Goal: Find contact information: Find contact information

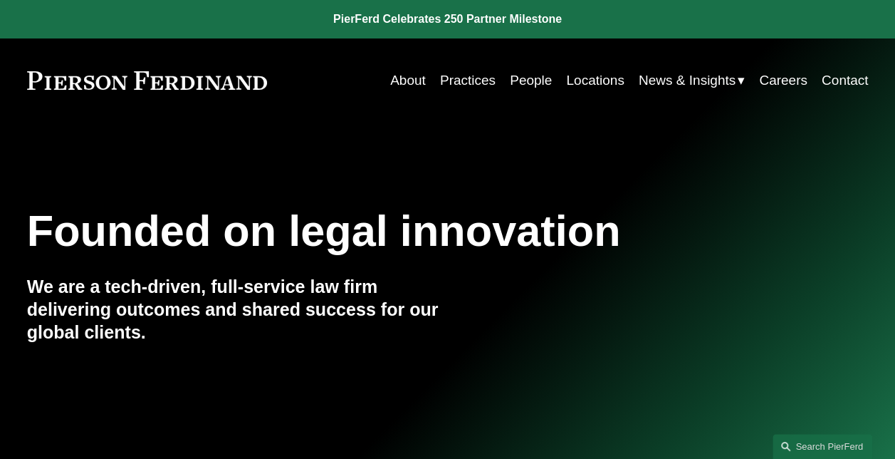
click at [0, 0] on span "News" at bounding box center [0, 0] width 0 height 0
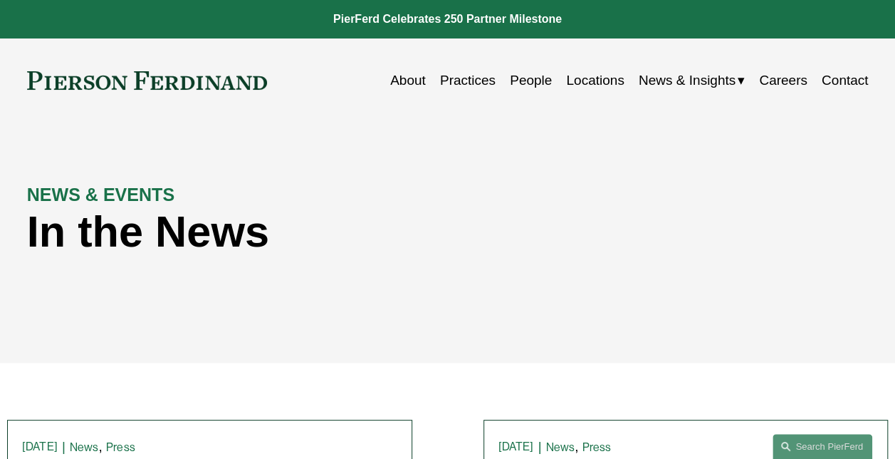
click at [0, 0] on span "Insights" at bounding box center [0, 0] width 0 height 0
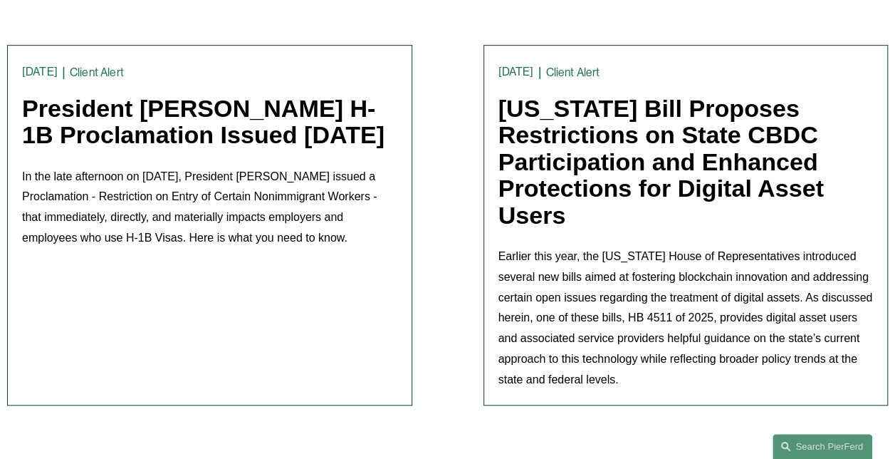
scroll to position [356, 0]
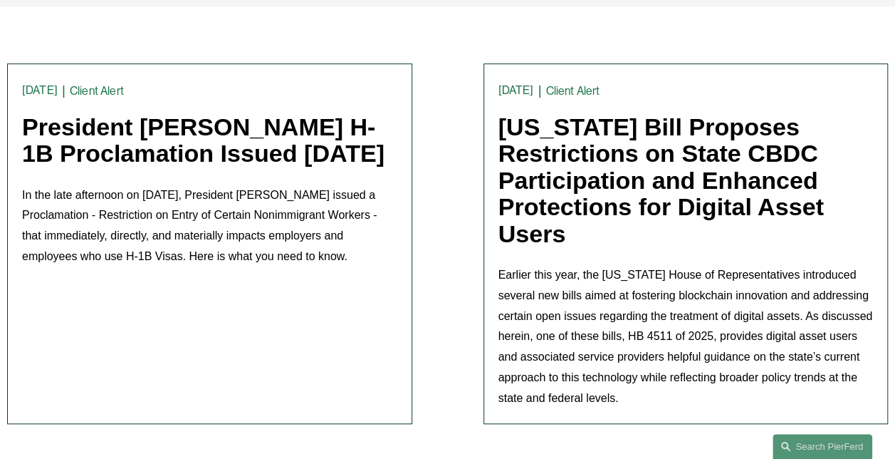
click at [75, 91] on link "Client Alert" at bounding box center [97, 91] width 54 height 14
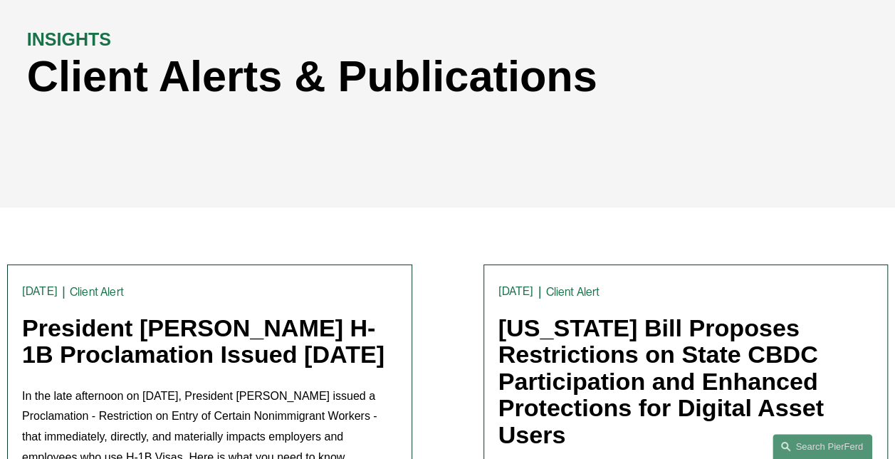
scroll to position [285, 0]
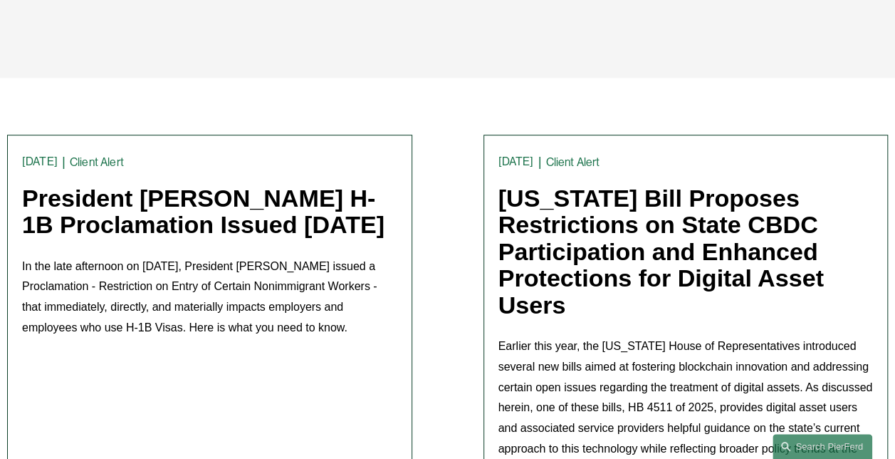
click at [67, 233] on link "President [PERSON_NAME] H-1B Proclamation Issued [DATE]" at bounding box center [203, 211] width 363 height 54
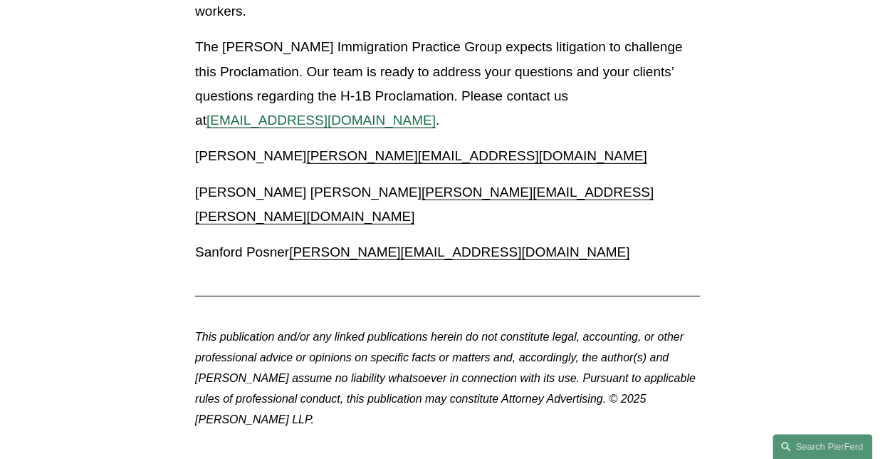
scroll to position [1889, 0]
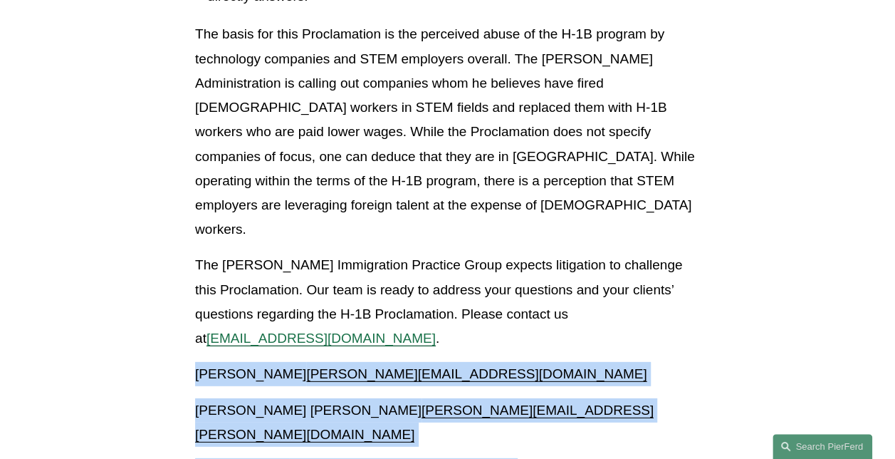
drag, startPoint x: 494, startPoint y: 374, endPoint x: 130, endPoint y: 298, distance: 372.5
copy div "[PERSON_NAME] Bustin [EMAIL_ADDRESS][DOMAIN_NAME] [PERSON_NAME] Di Cesare [EMAI…"
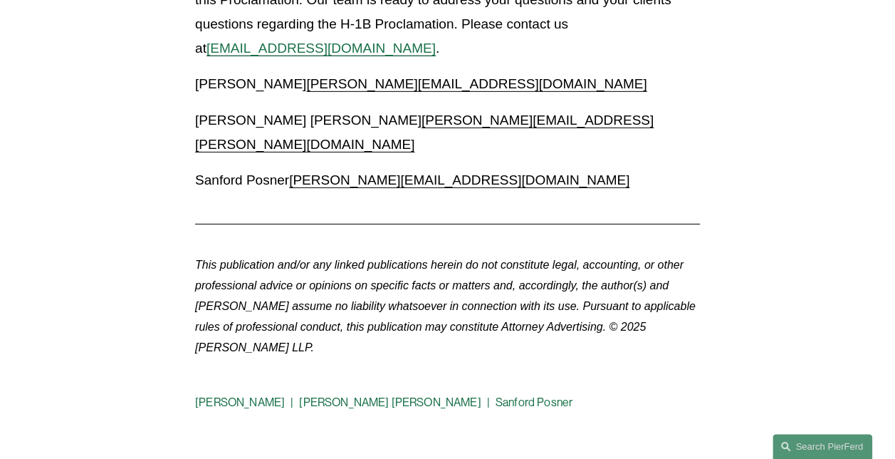
scroll to position [2137, 0]
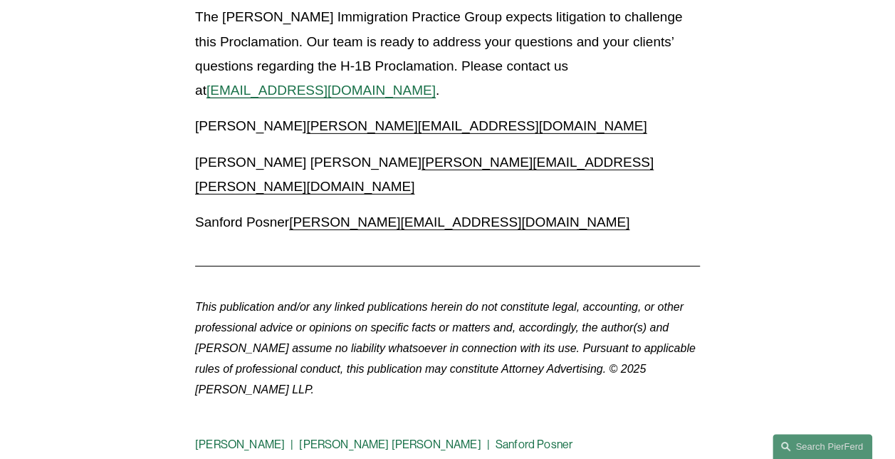
drag, startPoint x: 196, startPoint y: 88, endPoint x: 389, endPoint y: 92, distance: 193.0
click at [389, 150] on p "Giovanni D. Antonucci Di Cesare giovanni.antonucci@pierferd.com" at bounding box center [447, 174] width 505 height 48
copy p "[PERSON_NAME] [PERSON_NAME]"
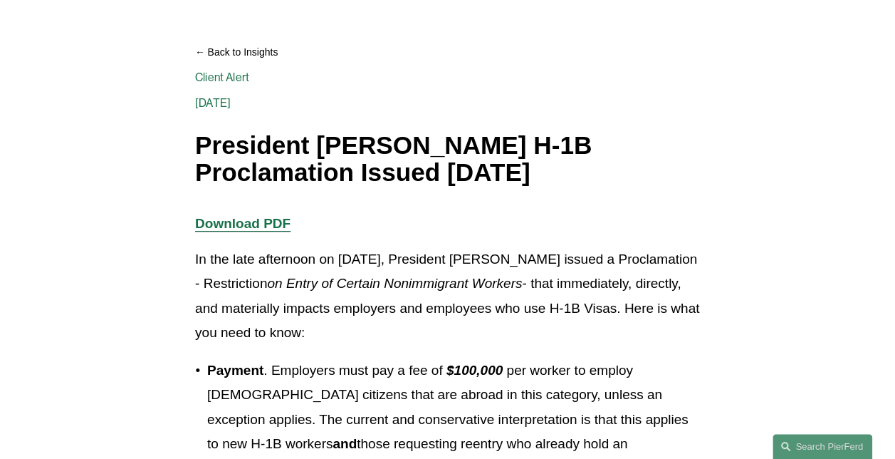
scroll to position [0, 0]
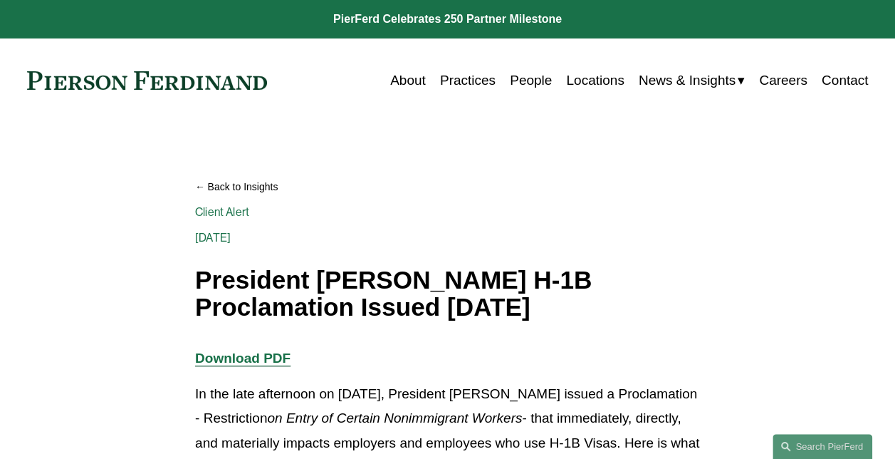
click at [516, 78] on link "People" at bounding box center [531, 80] width 42 height 27
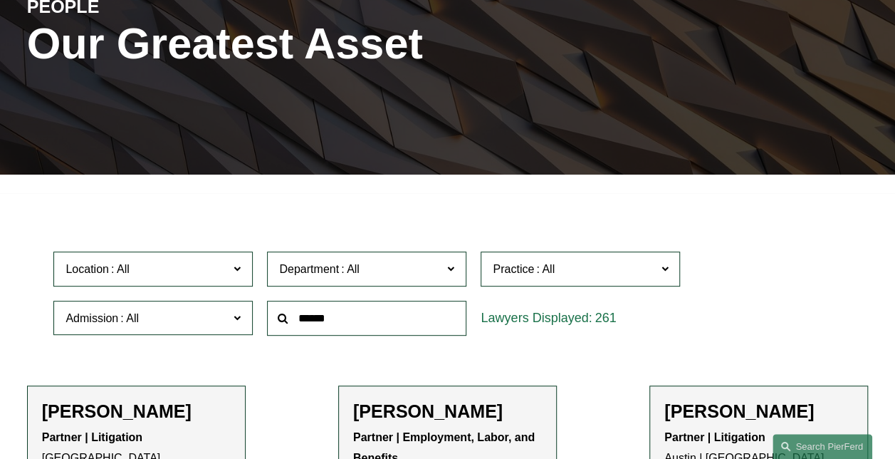
scroll to position [285, 0]
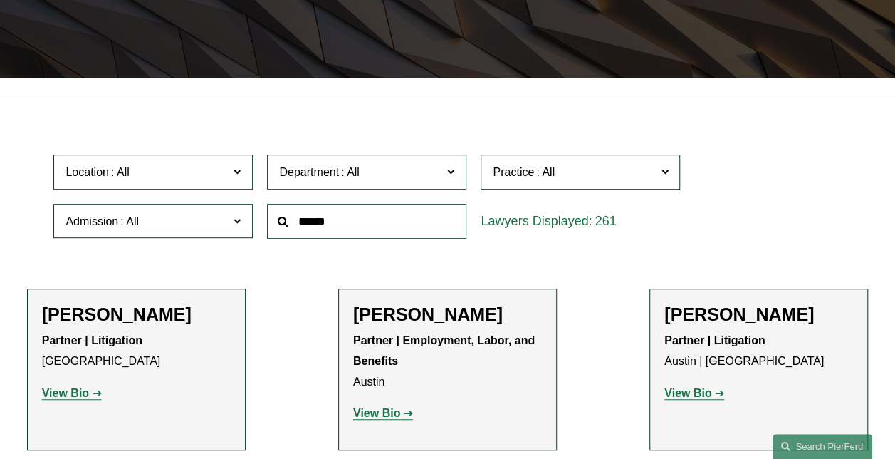
click at [350, 232] on input "text" at bounding box center [366, 221] width 199 height 35
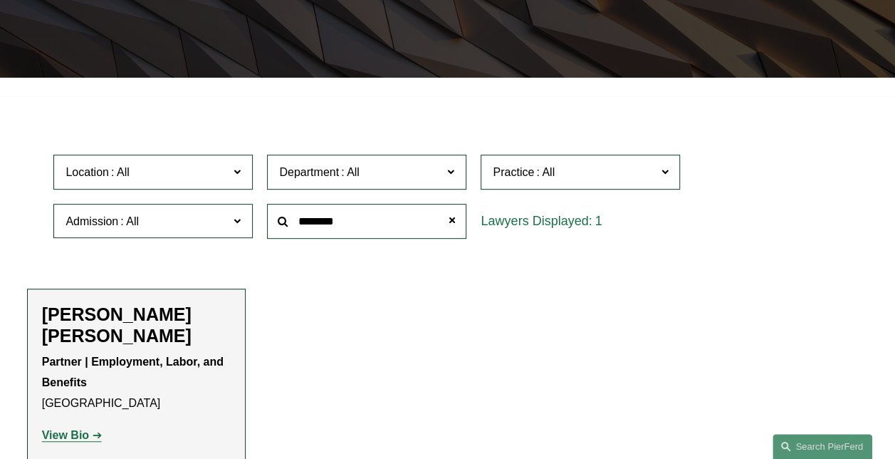
type input "********"
click at [73, 436] on strong "View Bio" at bounding box center [65, 435] width 47 height 12
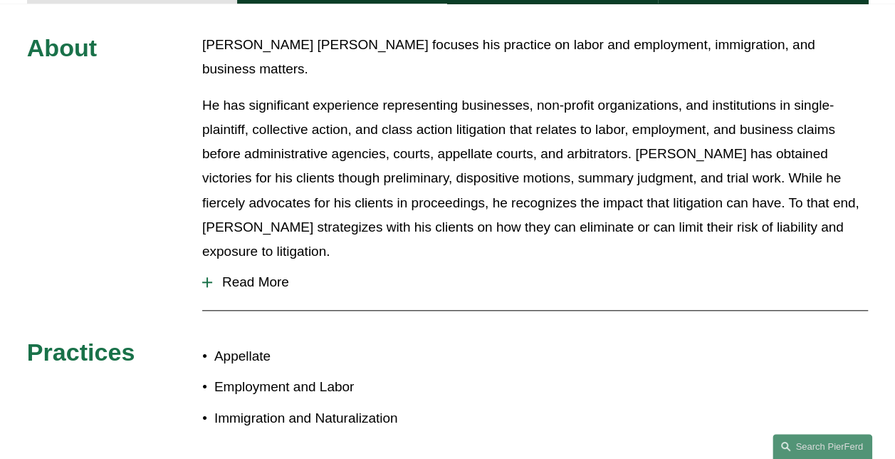
scroll to position [641, 0]
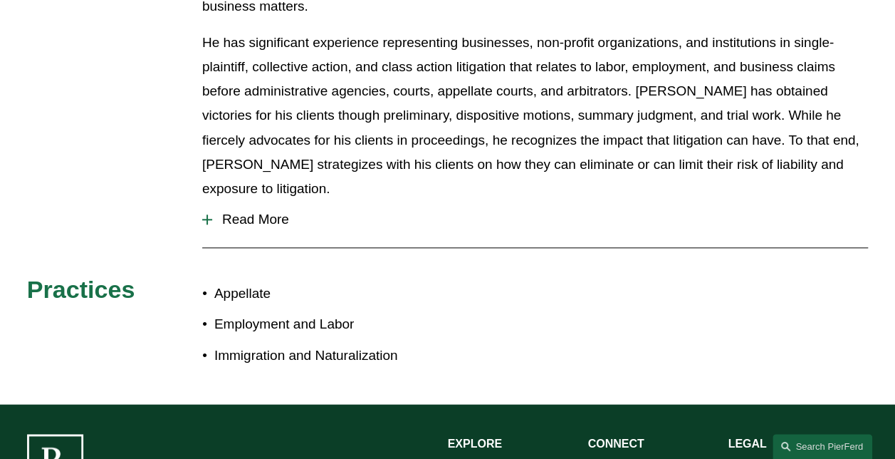
click at [209, 214] on div at bounding box center [207, 219] width 10 height 10
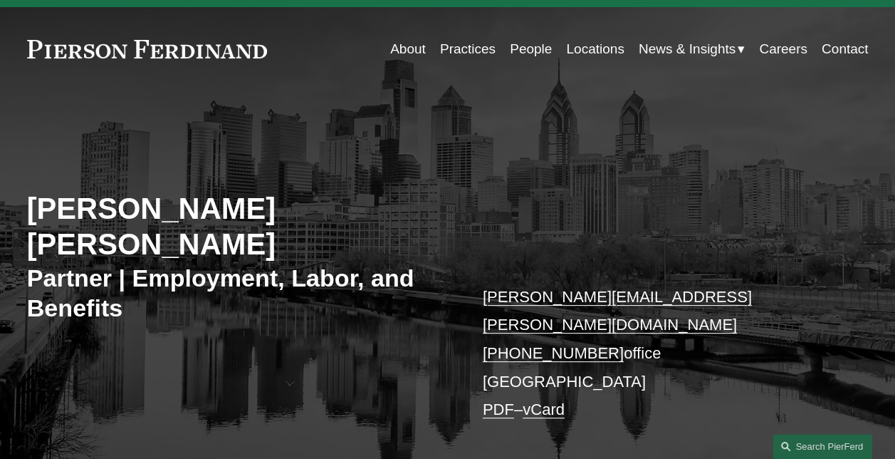
scroll to position [0, 0]
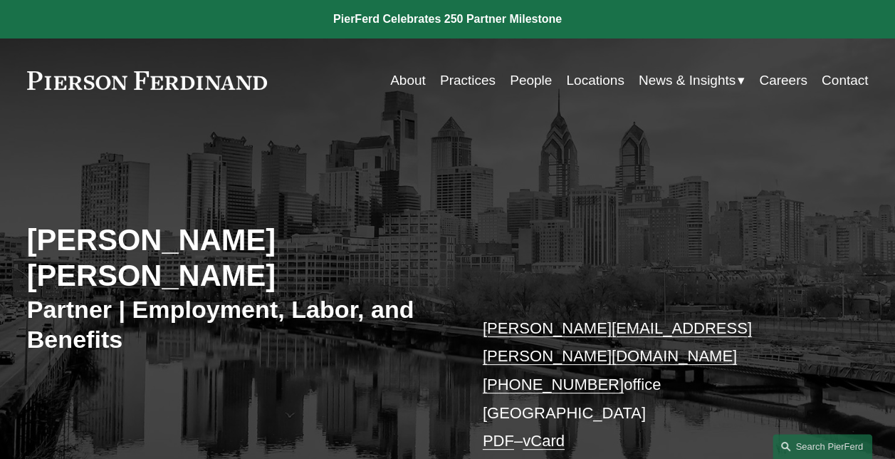
click at [0, 0] on span "News" at bounding box center [0, 0] width 0 height 0
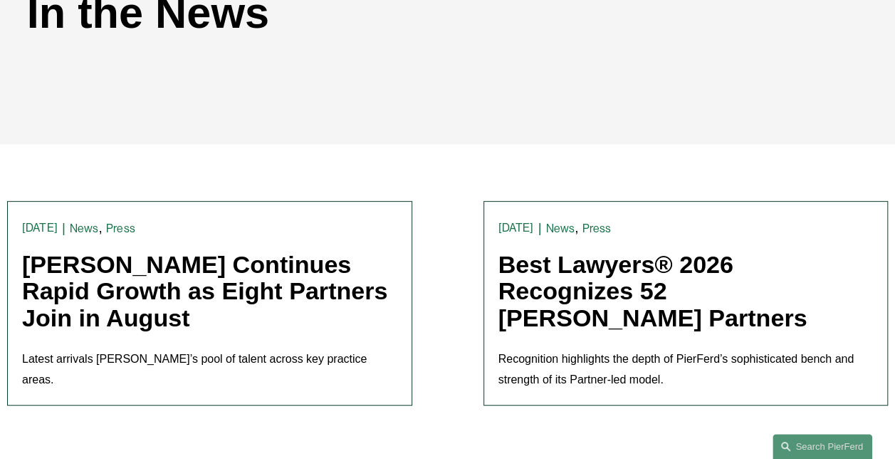
scroll to position [214, 0]
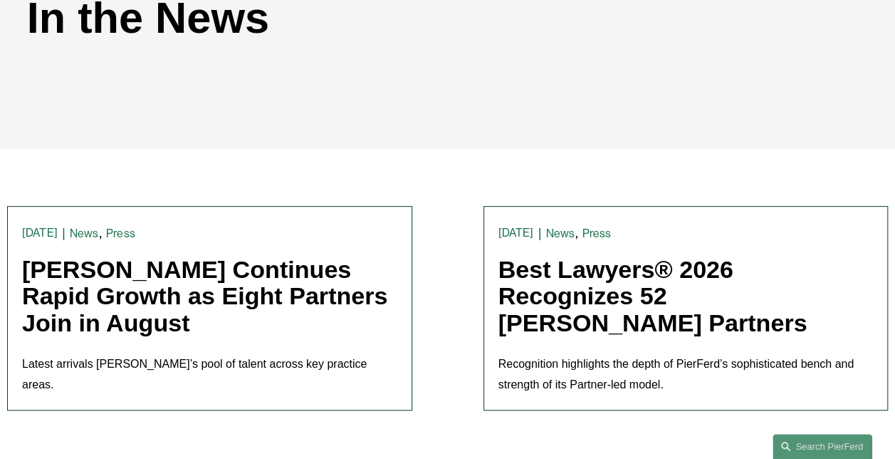
click at [588, 289] on link "Best Lawyers® 2026 Recognizes 52 Pierson Ferdinand Partners" at bounding box center [653, 296] width 309 height 80
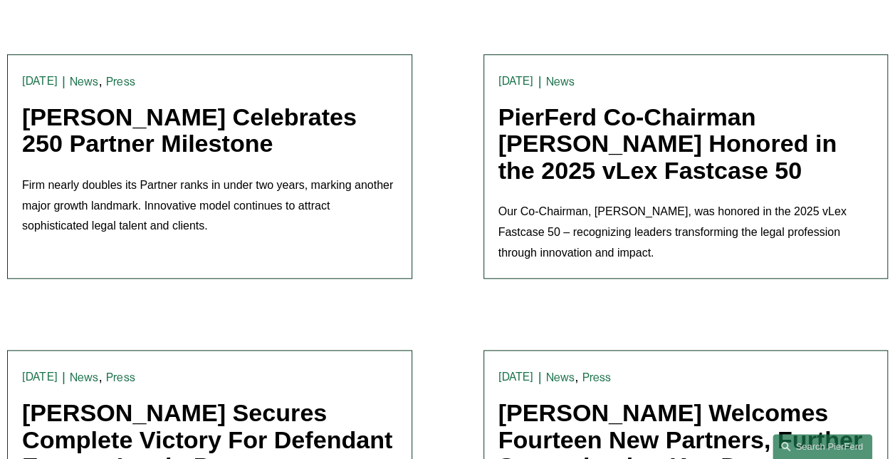
scroll to position [997, 0]
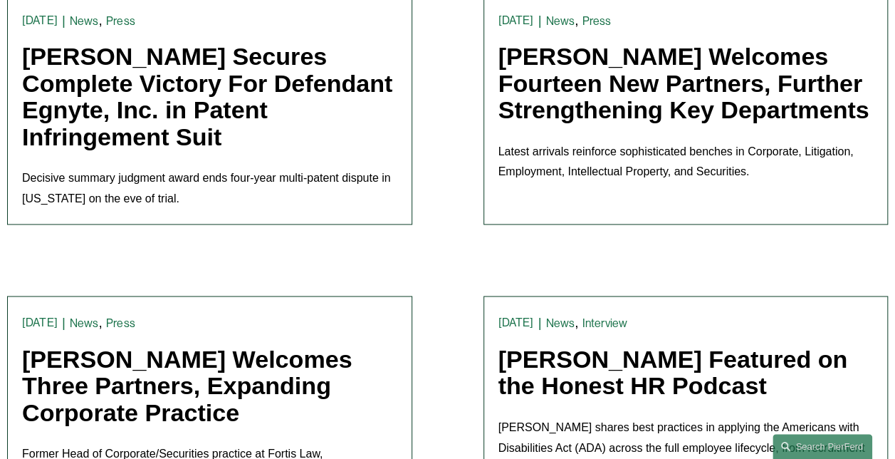
click at [624, 111] on link "Pierson Ferdinand Welcomes Fourteen New Partners, Further Strengthening Key Dep…" at bounding box center [684, 83] width 371 height 80
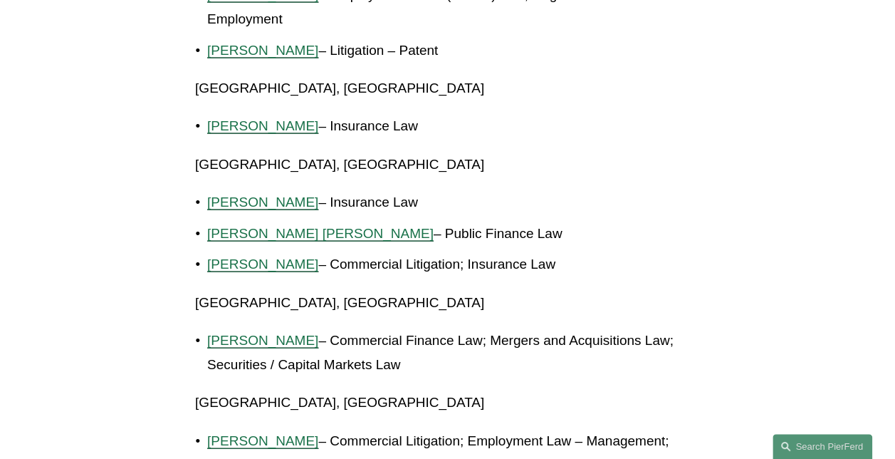
scroll to position [1638, 0]
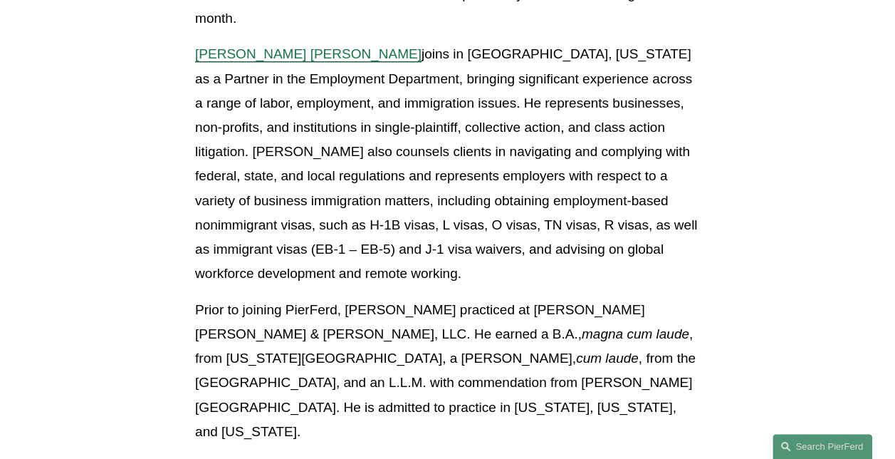
scroll to position [570, 0]
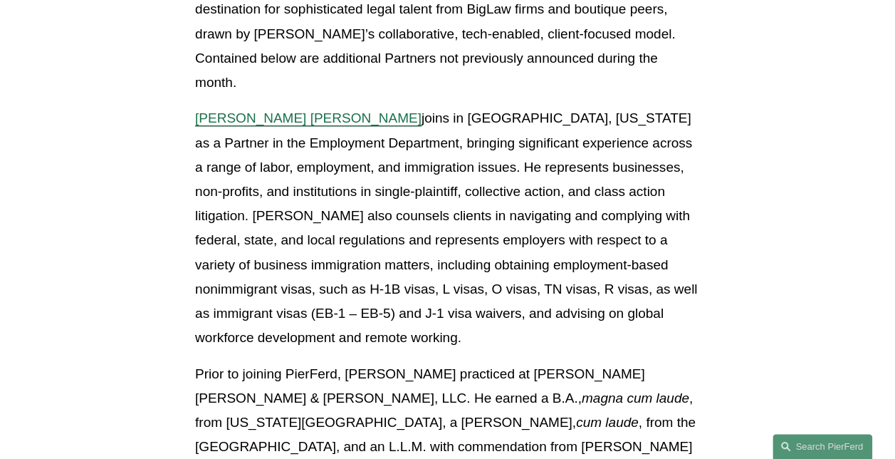
click at [312, 110] on span "[PERSON_NAME] [PERSON_NAME]" at bounding box center [308, 117] width 226 height 15
